Goal: Information Seeking & Learning: Find specific fact

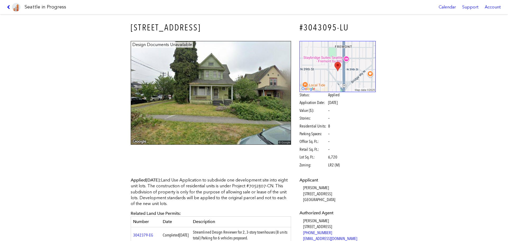
drag, startPoint x: 122, startPoint y: 27, endPoint x: 204, endPoint y: 30, distance: 82.4
click at [204, 30] on div "3840 LINDEN AVE N #3043095-LU Design Documents Unavailable Status: Applied Appl…" at bounding box center [254, 127] width 508 height 227
copy h3 "3840 LINDEN AVE N"
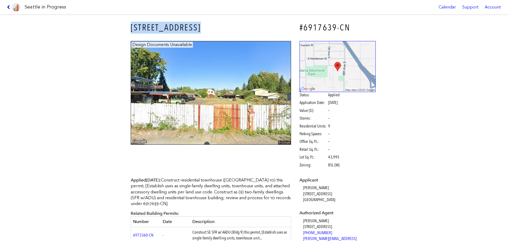
drag, startPoint x: 179, startPoint y: 26, endPoint x: 228, endPoint y: 26, distance: 49.0
click at [228, 26] on div "[STREET_ADDRESS] #6917639-CN Design Documents Unavailable Status: Applied Appli…" at bounding box center [254, 127] width 508 height 227
copy h3 "[STREET_ADDRESS]"
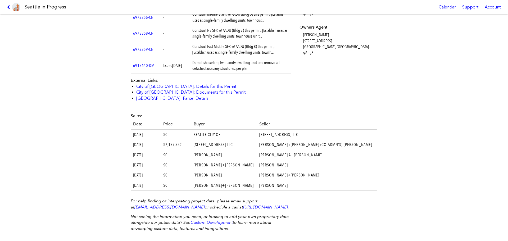
scroll to position [318, 0]
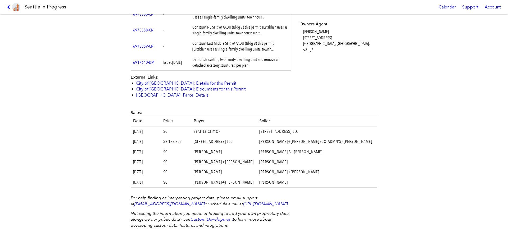
click at [277, 136] on td "[STREET_ADDRESS] LLC" at bounding box center [317, 131] width 120 height 10
click at [277, 135] on td "[STREET_ADDRESS] LLC" at bounding box center [317, 131] width 120 height 10
copy tbody "[STREET_ADDRESS] LLC"
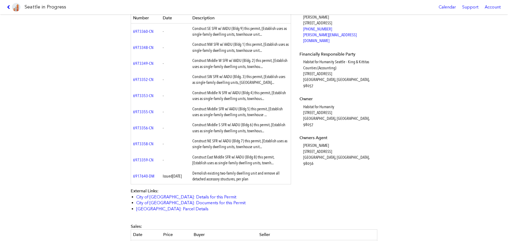
scroll to position [212, 0]
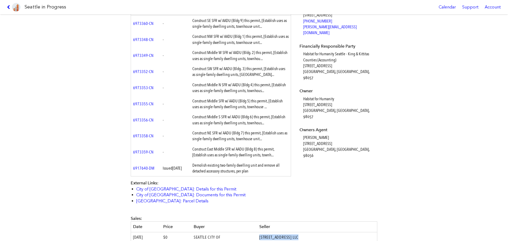
copy tbody "[STREET_ADDRESS] LLC"
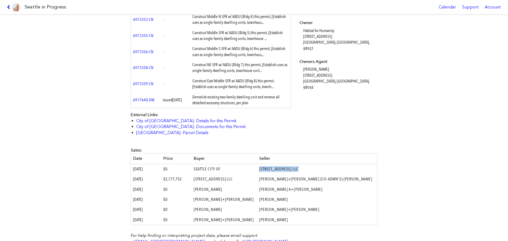
scroll to position [318, 0]
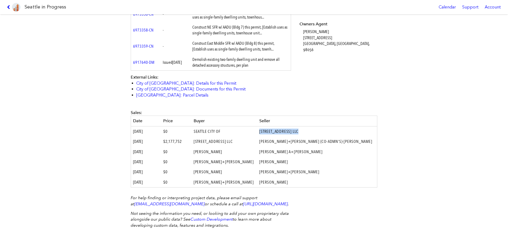
click at [284, 130] on td "[STREET_ADDRESS] LLC" at bounding box center [317, 131] width 120 height 10
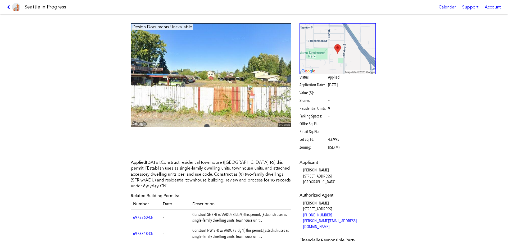
scroll to position [0, 0]
